Goal: Task Accomplishment & Management: Complete application form

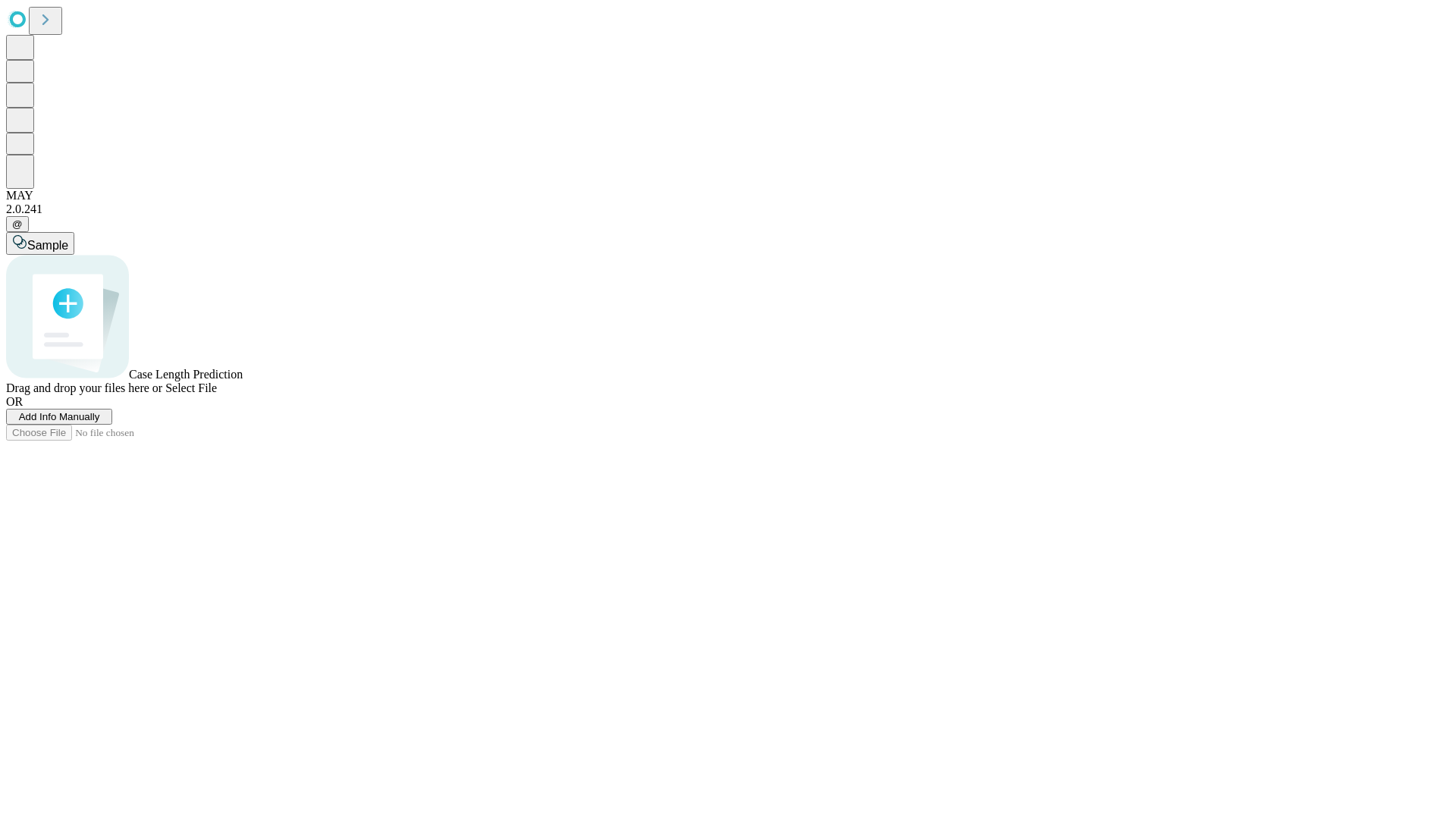
click at [100, 422] on span "Add Info Manually" at bounding box center [60, 417] width 81 height 11
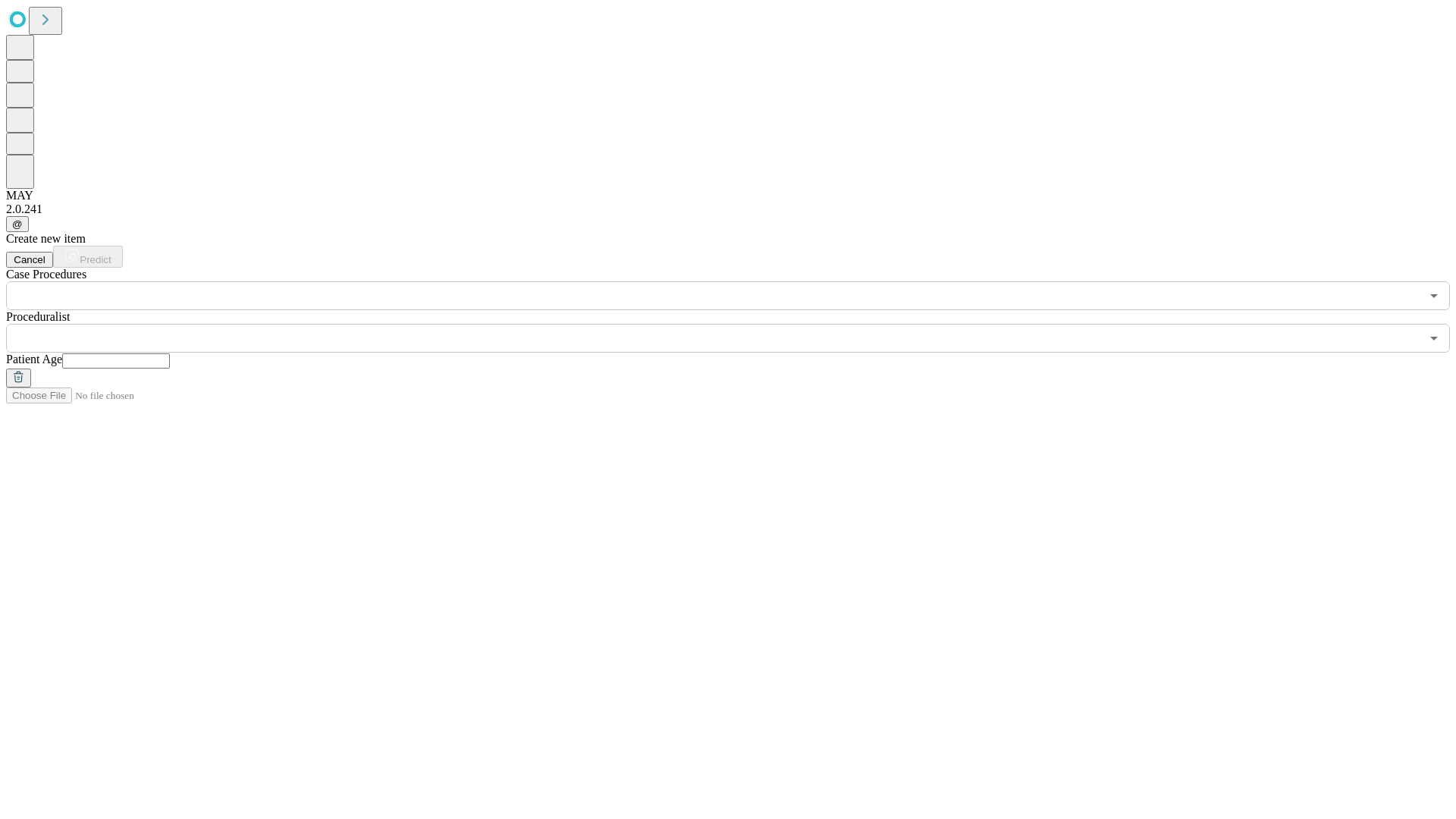
click at [169, 353] on input "text" at bounding box center [116, 361] width 108 height 15
type input "**"
click at [738, 324] on input "text" at bounding box center [713, 338] width 1414 height 28
